Goal: Task Accomplishment & Management: Manage account settings

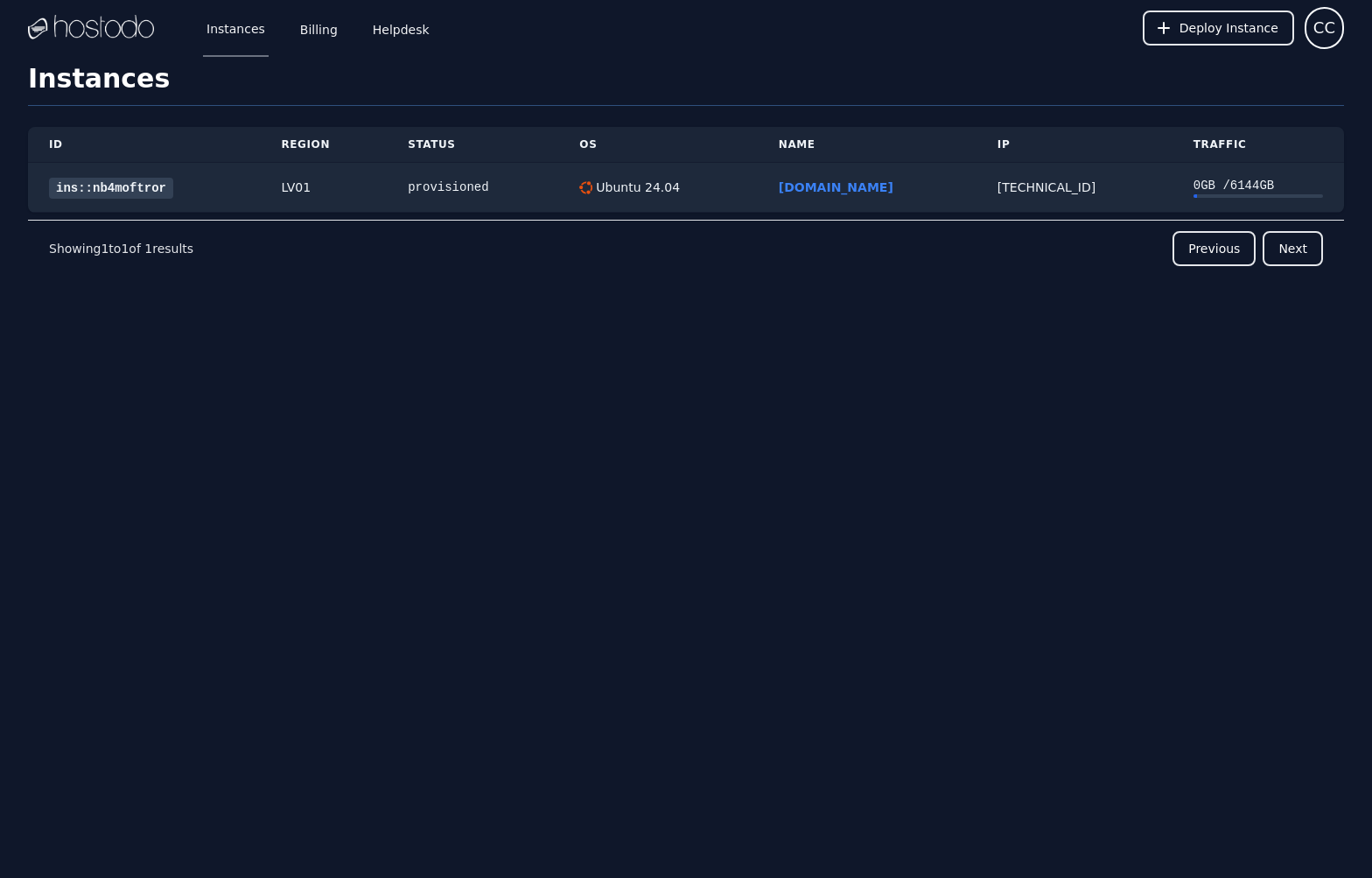
drag, startPoint x: 723, startPoint y: 400, endPoint x: 729, endPoint y: 412, distance: 13.4
click at [723, 402] on div "Instances Billing Helpdesk Deploy Instance CC Instances SSH Keys Billing Helpde…" at bounding box center [686, 439] width 1372 height 878
click at [223, 353] on div "ID Region Status OS Name IP Traffic ins::nb4moftror LV01 provisioned Ubuntu 24.…" at bounding box center [686, 233] width 1316 height 254
click at [117, 197] on link "ins::nb4moftror" at bounding box center [111, 188] width 124 height 21
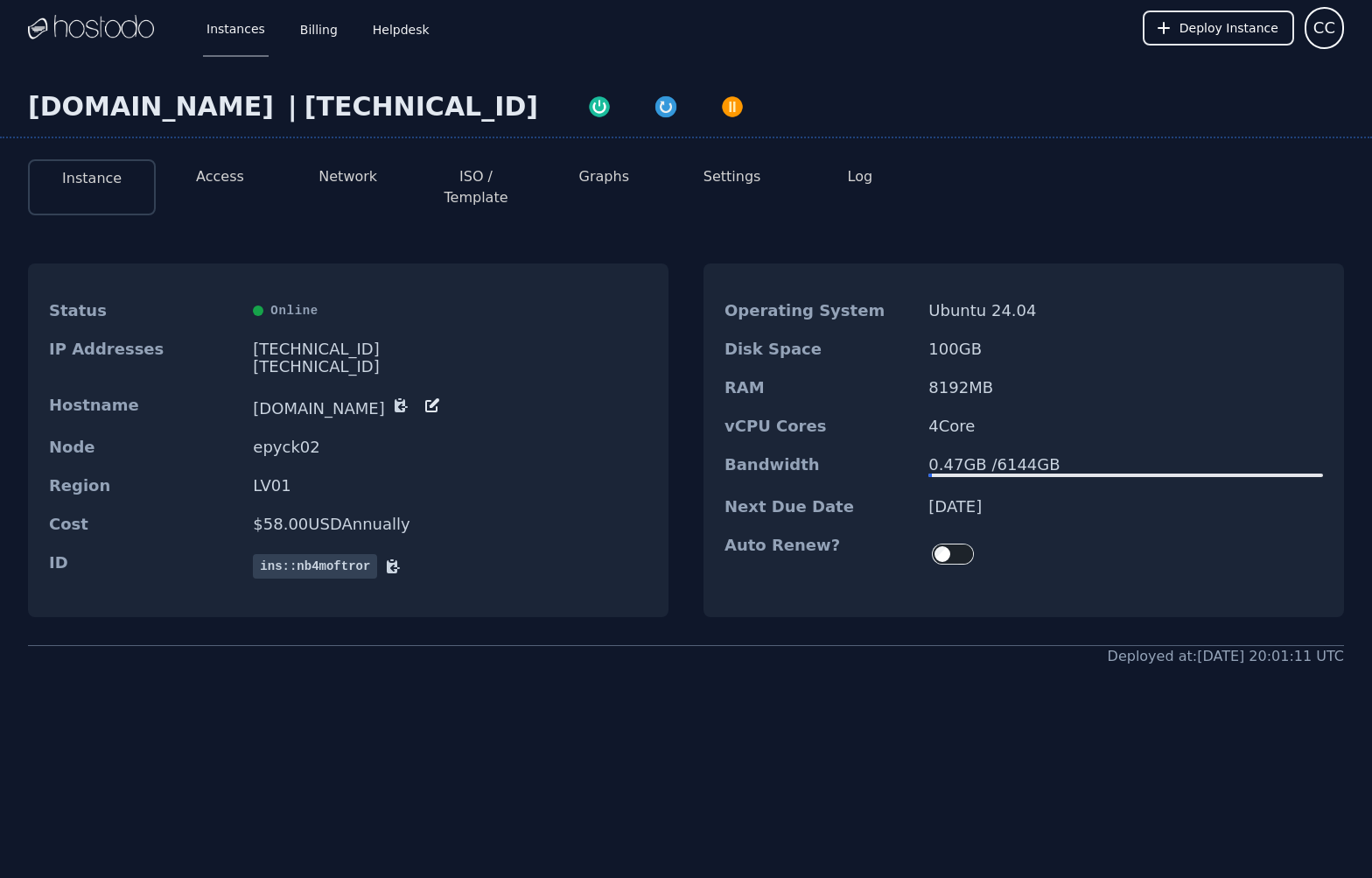
click at [726, 174] on button "Settings" at bounding box center [732, 177] width 58 height 21
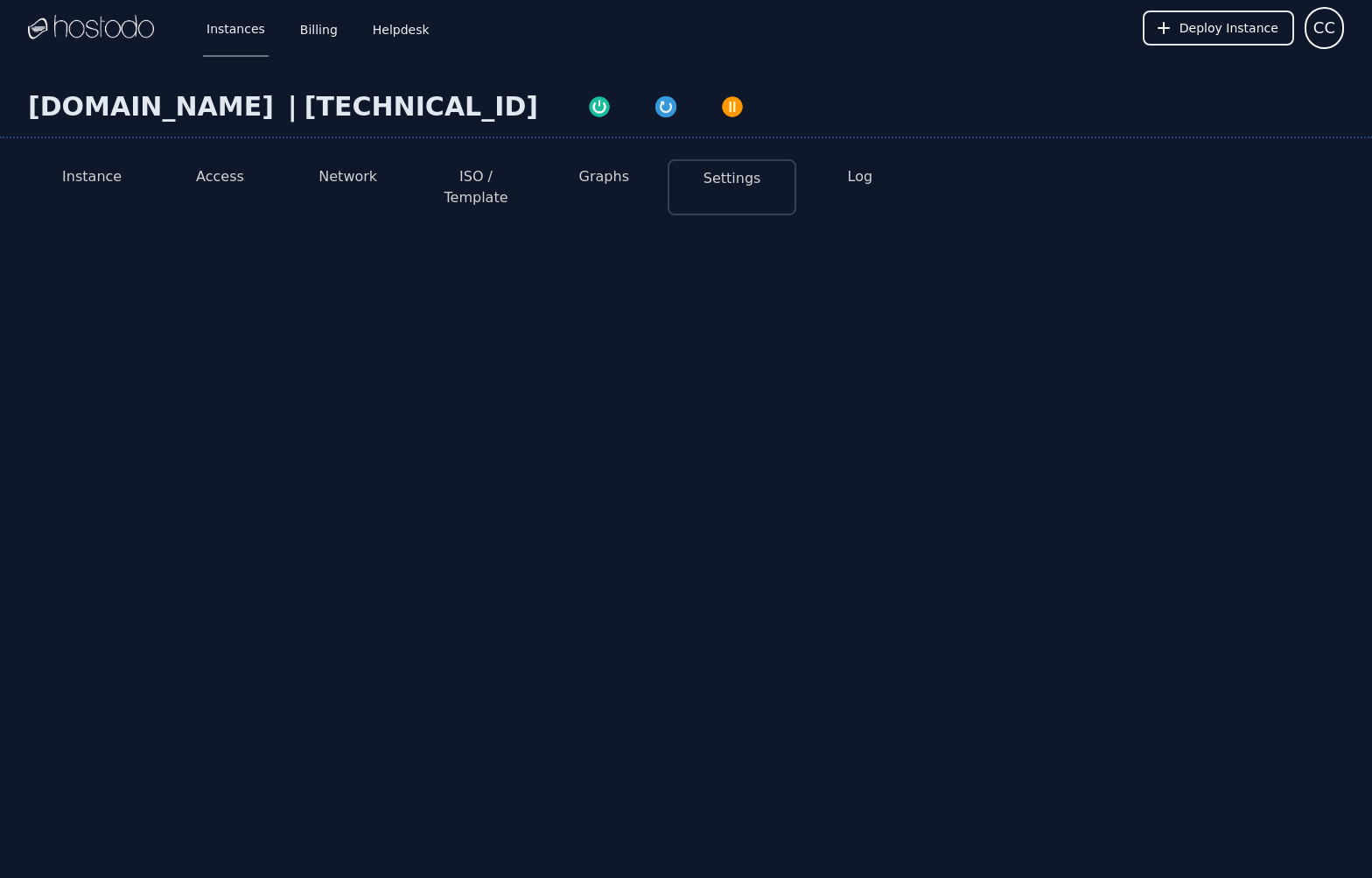
select select "***"
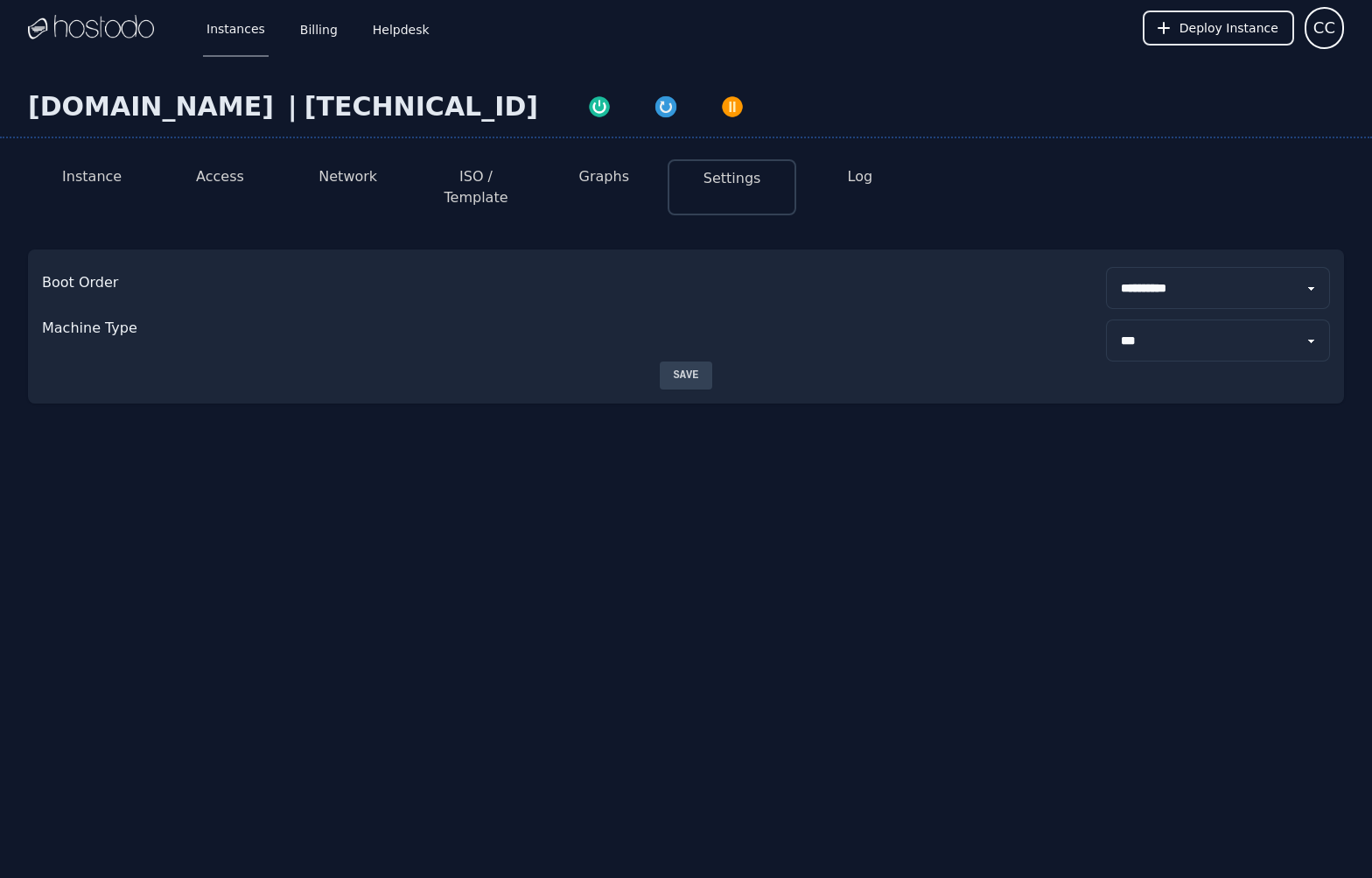
click at [347, 167] on button "Network" at bounding box center [348, 177] width 59 height 21
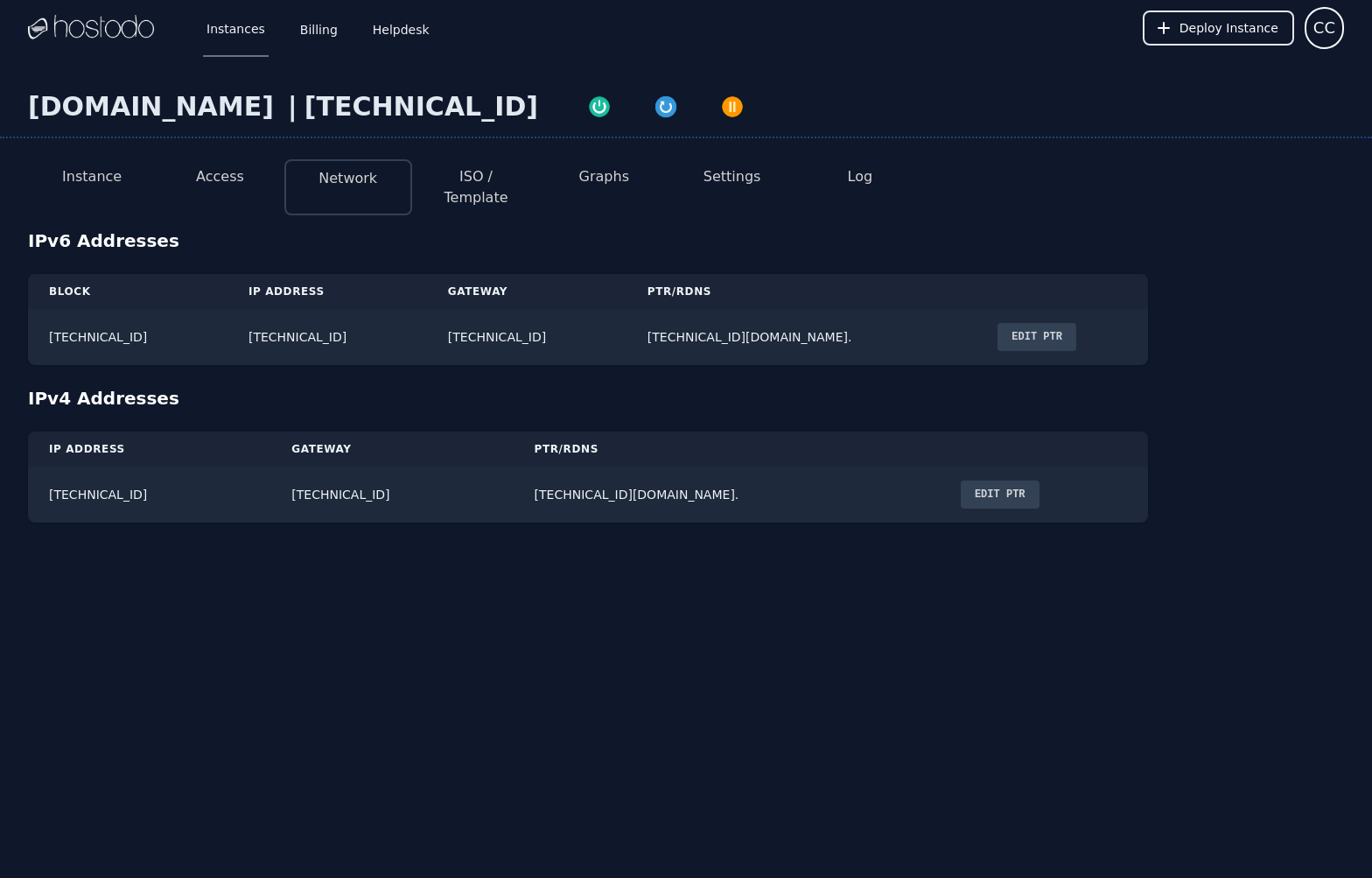
click at [212, 172] on button "Access" at bounding box center [220, 177] width 48 height 21
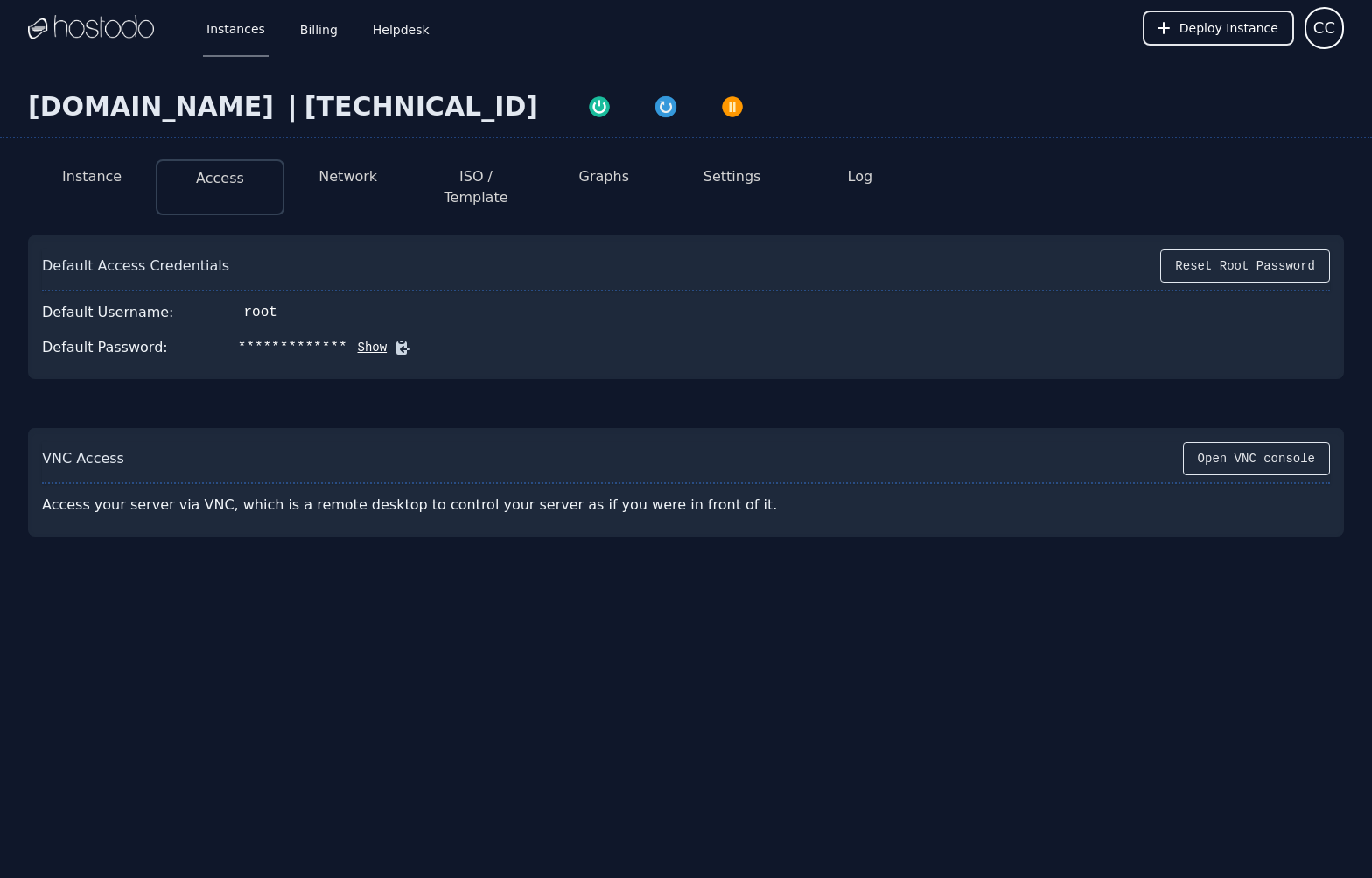
click at [347, 338] on button "Show" at bounding box center [367, 347] width 40 height 17
click at [372, 338] on button "Hide" at bounding box center [392, 347] width 40 height 17
click at [84, 160] on li "Instance" at bounding box center [92, 187] width 128 height 56
click at [89, 167] on button "Instance" at bounding box center [92, 177] width 60 height 21
